Goal: Information Seeking & Learning: Check status

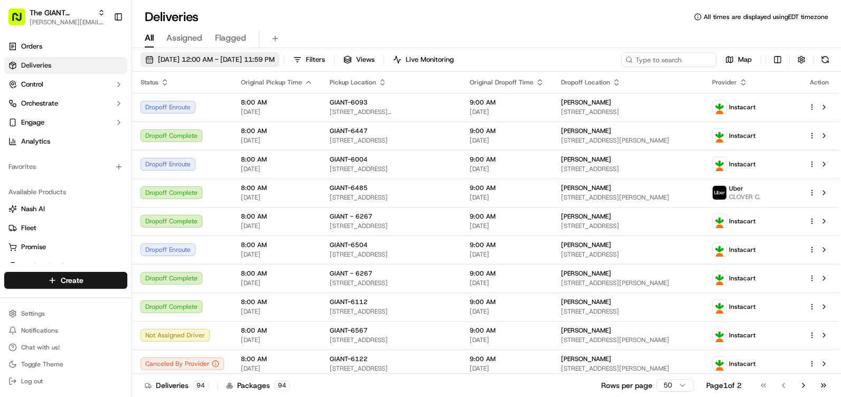
click at [184, 57] on span "[DATE] 12:00 AM - [DATE] 11:59 PM" at bounding box center [216, 60] width 117 height 10
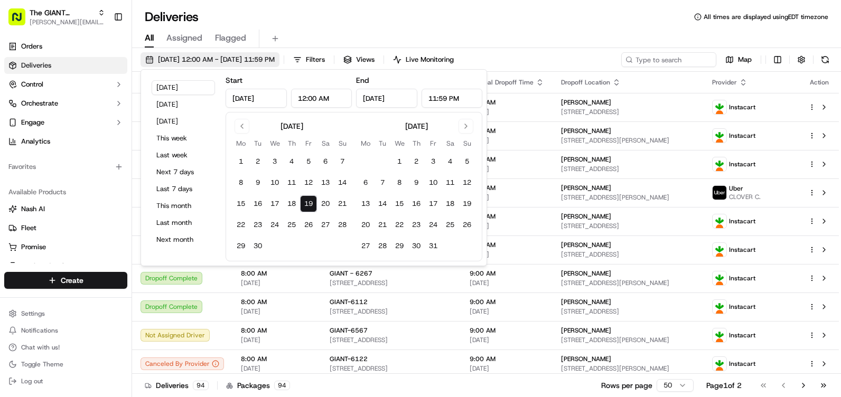
click at [184, 57] on span "[DATE] 12:00 AM - [DATE] 11:59 PM" at bounding box center [216, 60] width 117 height 10
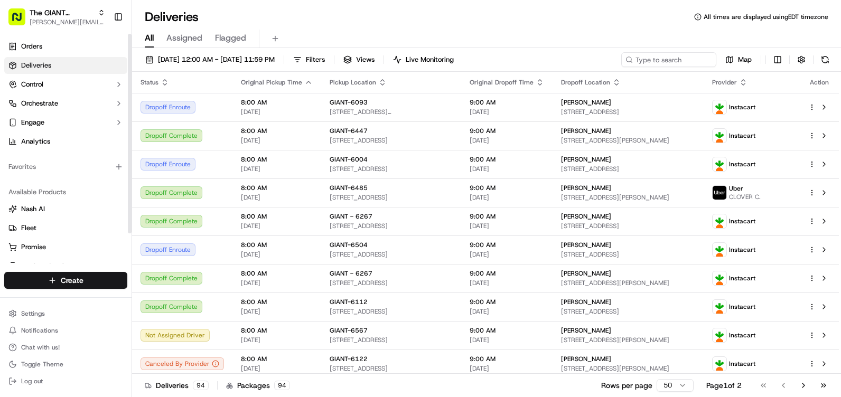
click at [41, 64] on span "Deliveries" at bounding box center [36, 66] width 30 height 10
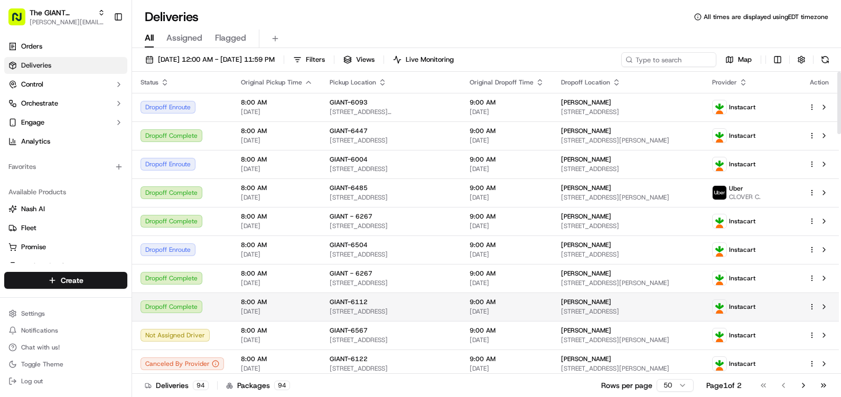
click at [355, 306] on span "GIANT-6112" at bounding box center [349, 302] width 38 height 8
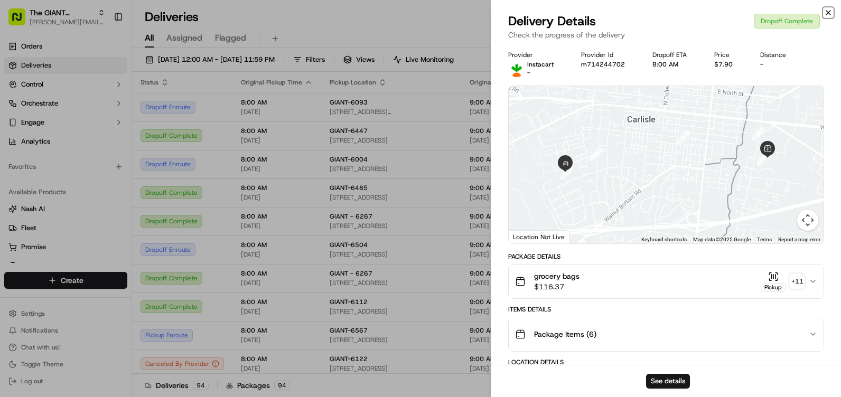
click at [829, 11] on icon "button" at bounding box center [828, 12] width 8 height 8
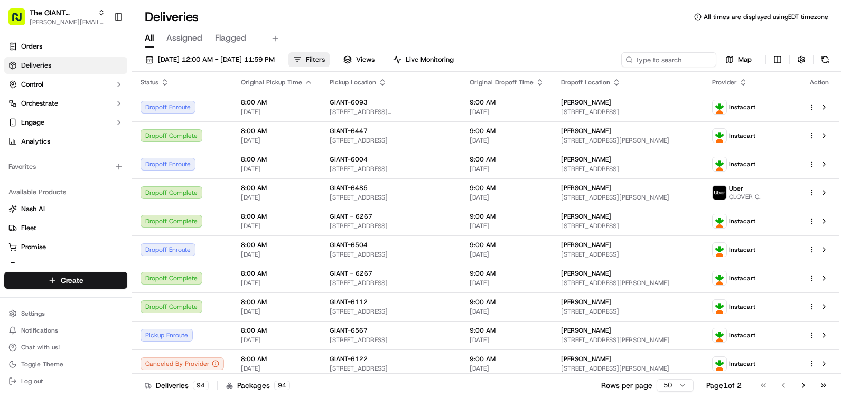
click at [330, 57] on button "Filters" at bounding box center [309, 59] width 41 height 15
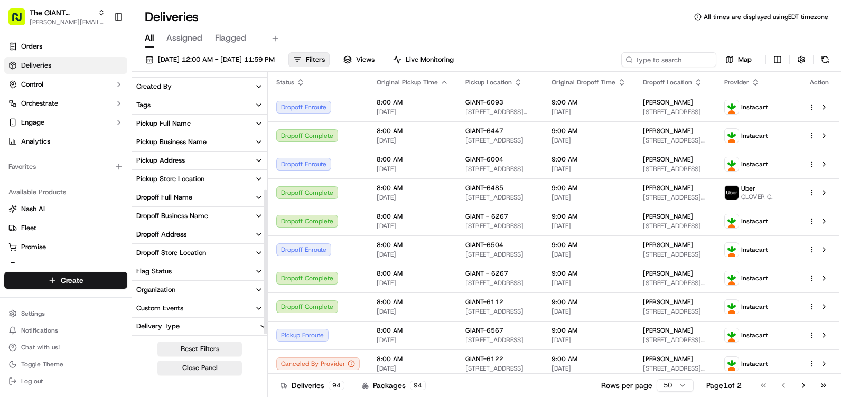
scroll to position [216, 0]
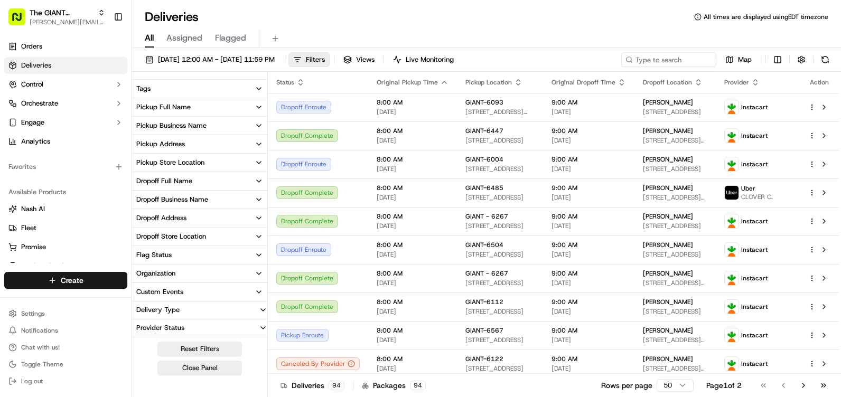
click at [205, 163] on button "Pickup Store Location" at bounding box center [199, 163] width 135 height 18
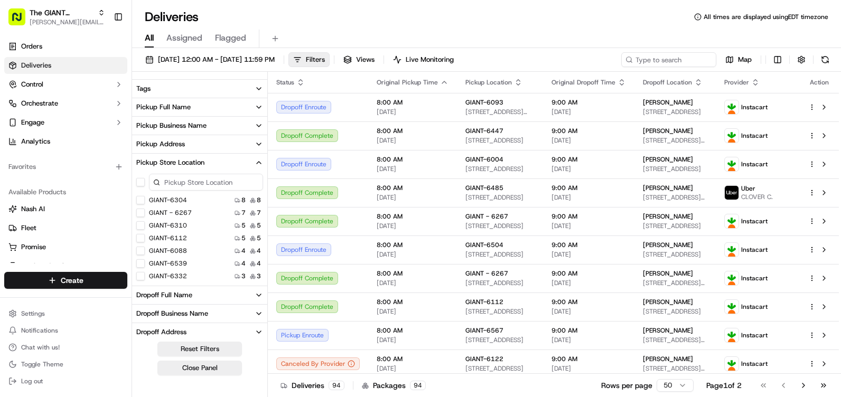
click at [201, 175] on input at bounding box center [206, 182] width 114 height 17
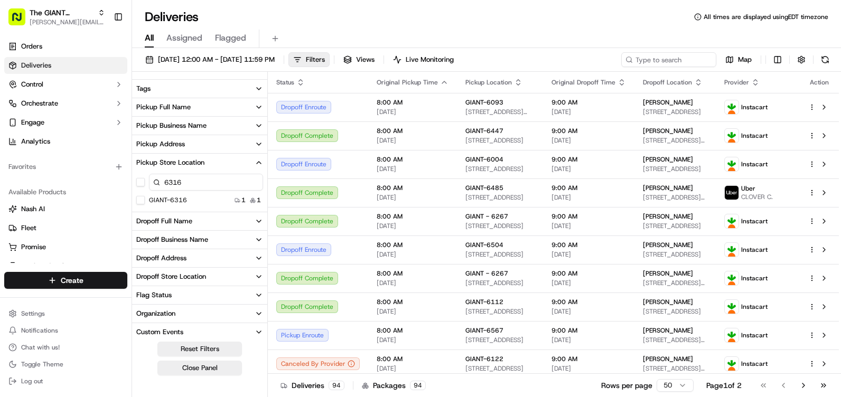
type input "6316"
click at [141, 201] on button "GIANT-6316" at bounding box center [140, 200] width 8 height 8
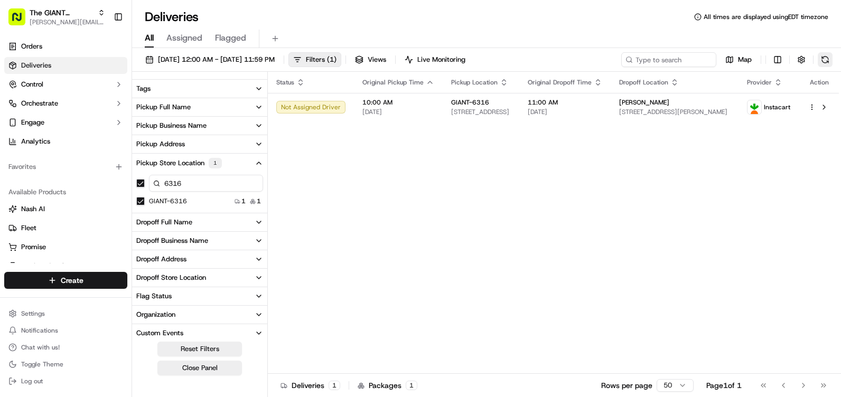
click at [823, 62] on button at bounding box center [825, 59] width 15 height 15
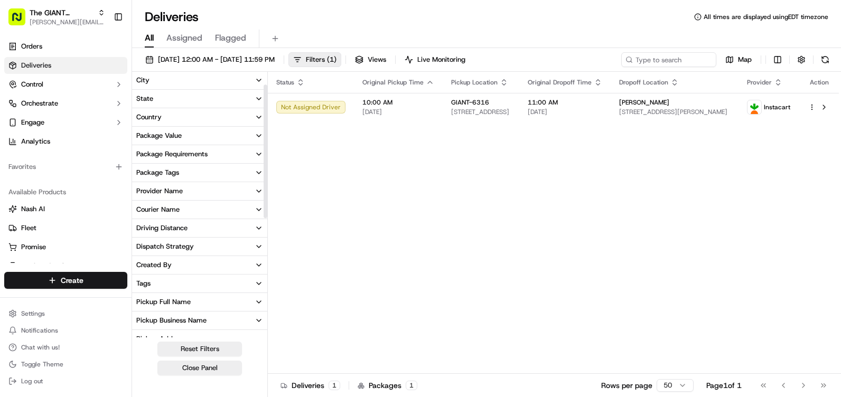
scroll to position [5, 0]
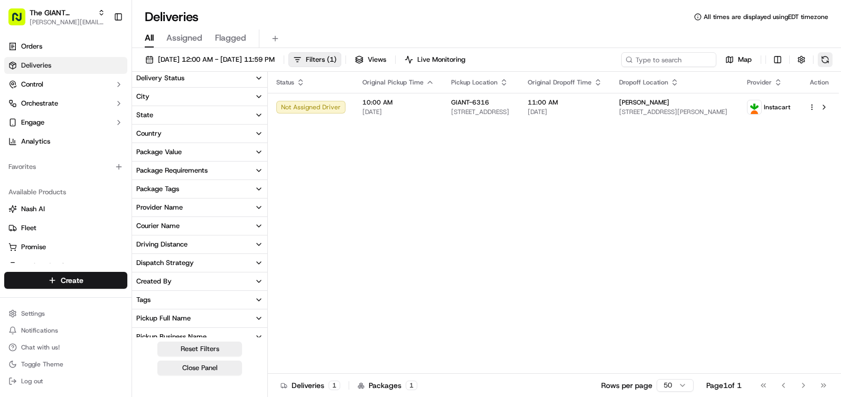
click at [823, 60] on button at bounding box center [825, 59] width 15 height 15
